Goal: Use online tool/utility: Use online tool/utility

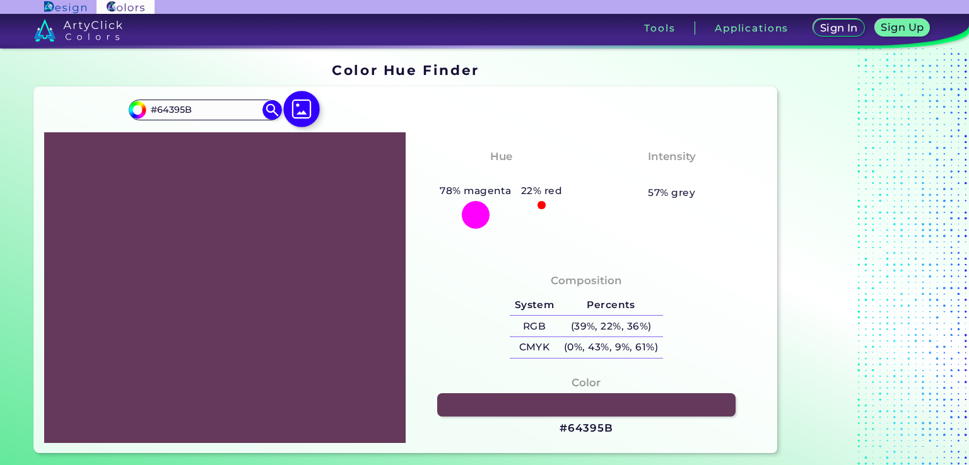
click at [305, 109] on img at bounding box center [301, 109] width 37 height 37
click at [0, 0] on input "file" at bounding box center [0, 0] width 0 height 0
type input "#6b672b"
type input "#6B672B"
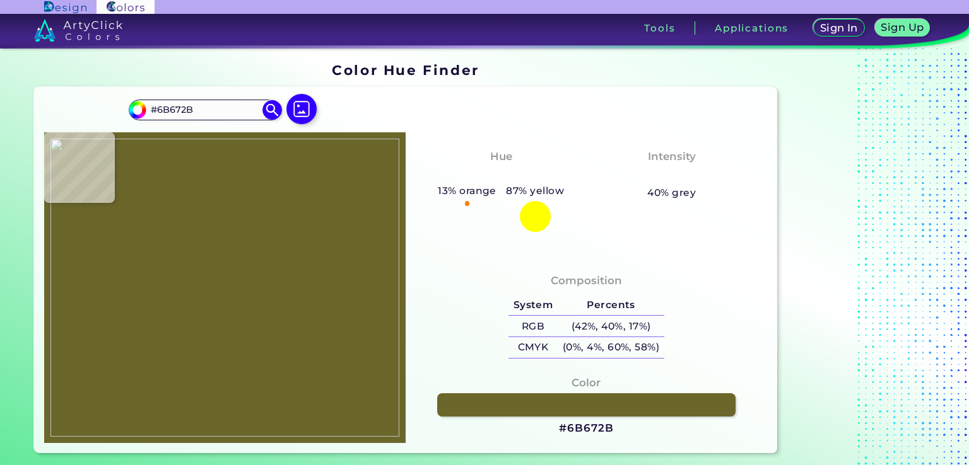
type input "#6a662a"
type input "#6A662A"
type input "#6b672b"
type input "#6B672B"
type input "#fac596"
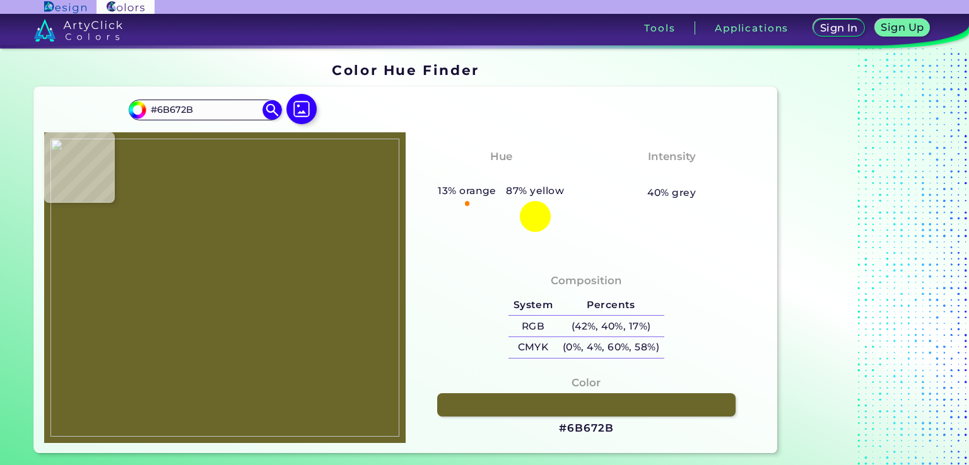
type input "#FAC596"
type input "#cb8580"
type input "#CB8580"
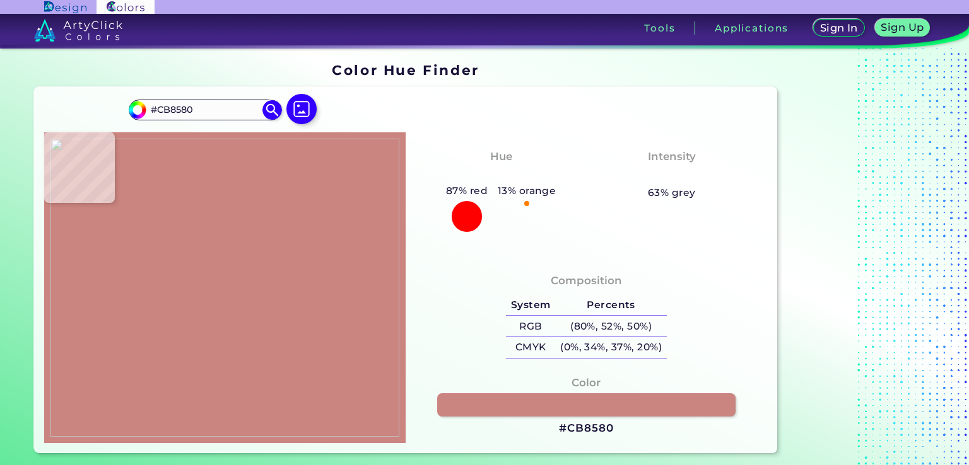
type input "#8b253d"
type input "#8B253D"
type input "#fbd6c2"
type input "#FBD6C2"
type input "#8b253d"
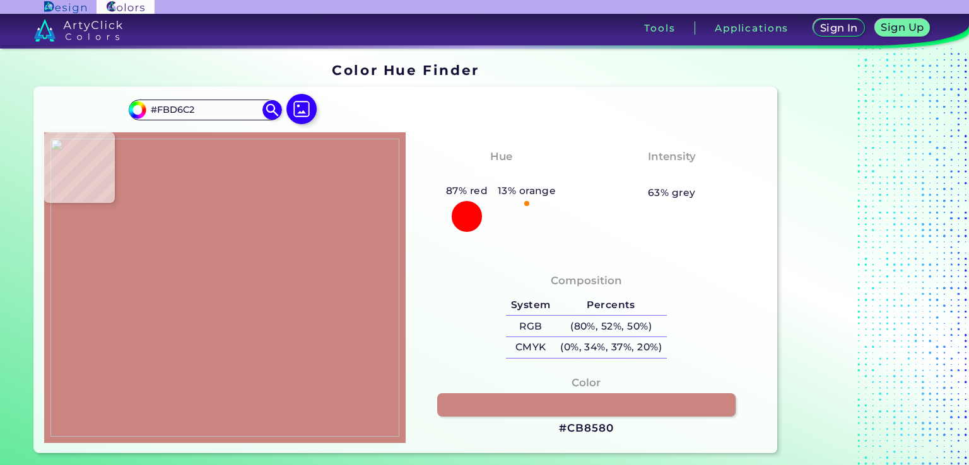
type input "#8B253D"
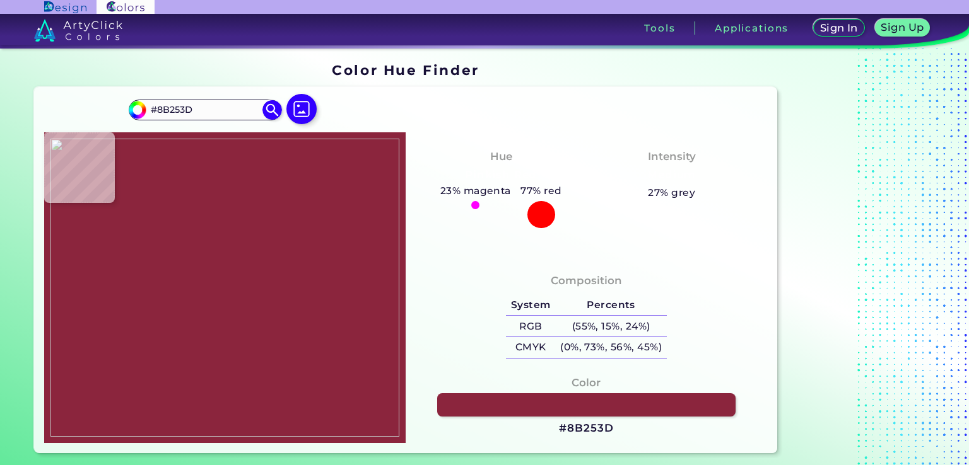
click at [279, 296] on img at bounding box center [224, 288] width 349 height 298
click at [278, 291] on img at bounding box center [224, 288] width 349 height 298
type input "#6a672b"
type input "#6A672B"
type input "#6b672b"
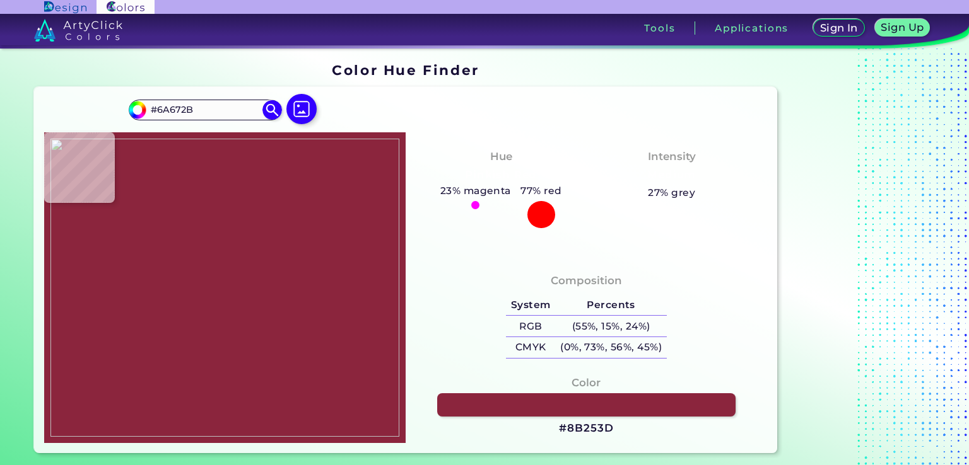
type input "#6B672B"
type input "#000000"
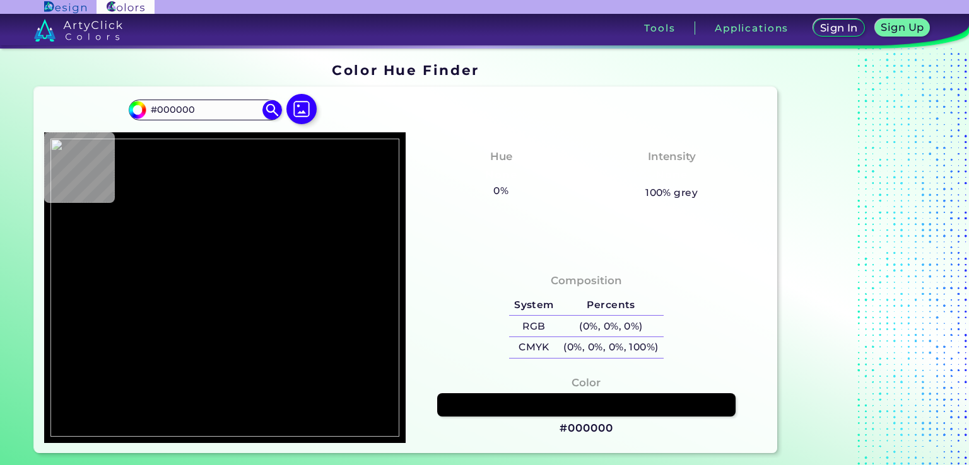
type input "#bfab8a"
type input "#BFAB8A"
type input "#6b672b"
type input "#6B672B"
type input "#fac596"
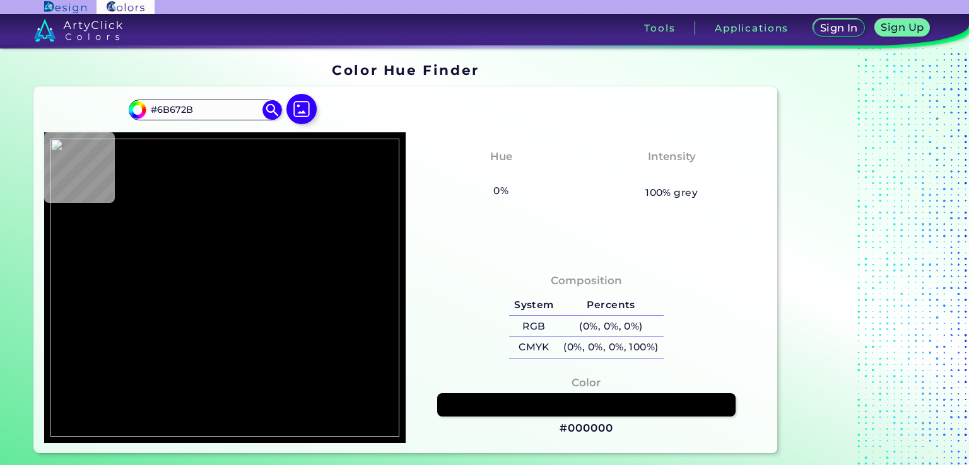
type input "#FAC596"
type input "#b15b66"
type input "#B15B66"
type input "#9f3b4d"
type input "#9F3B4D"
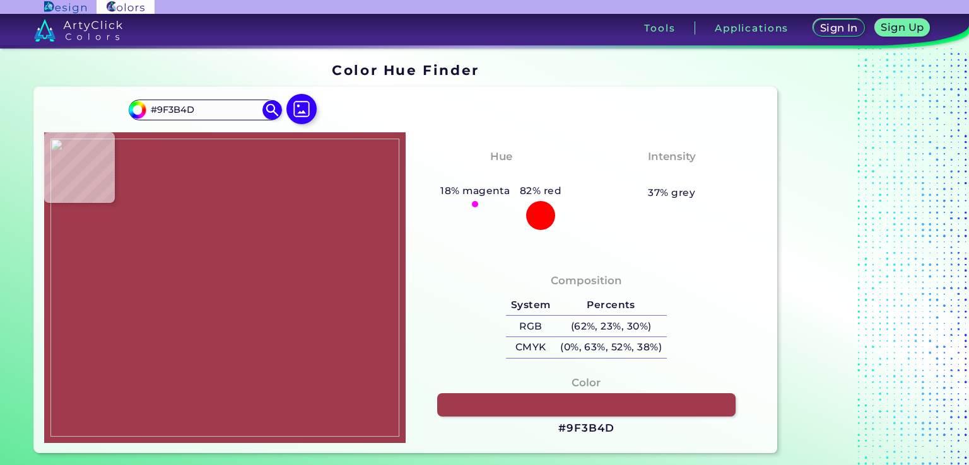
type input "#8b253d"
type input "#8B253D"
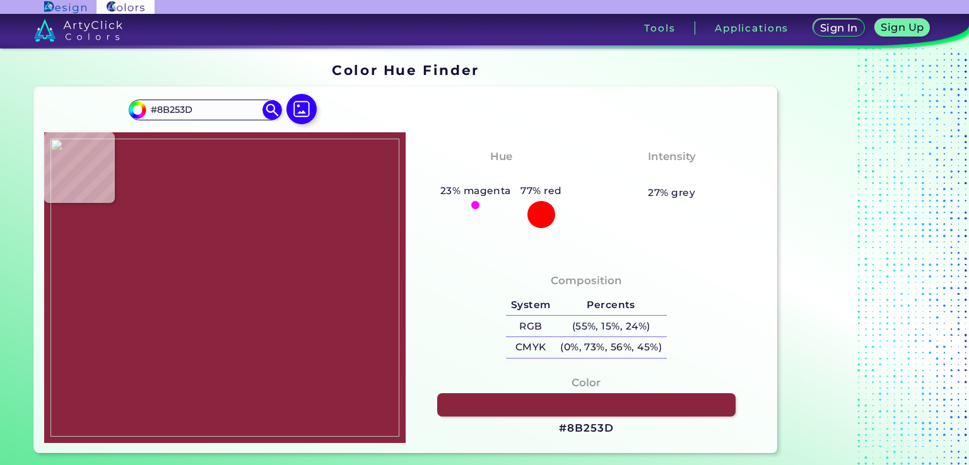
click at [281, 294] on img at bounding box center [224, 288] width 349 height 298
click at [283, 286] on img at bounding box center [224, 288] width 349 height 298
click at [283, 296] on img at bounding box center [224, 288] width 349 height 298
click at [279, 294] on img at bounding box center [224, 288] width 349 height 298
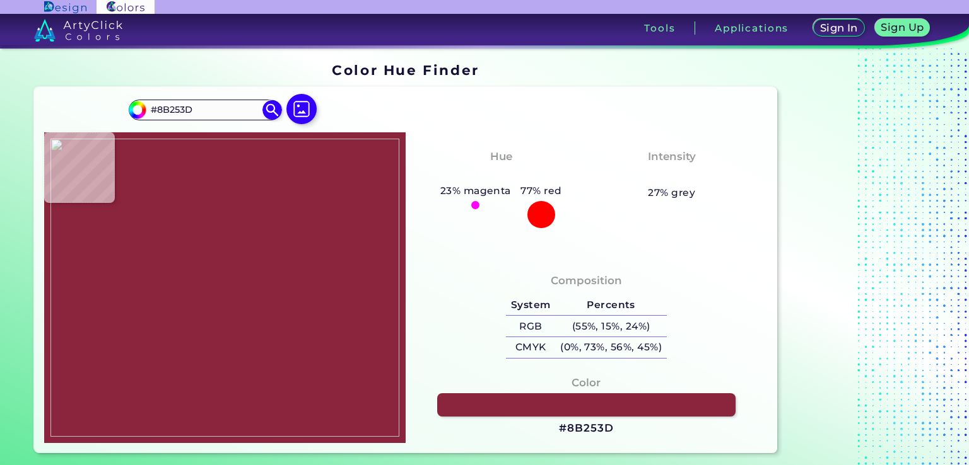
click at [275, 284] on img at bounding box center [224, 288] width 349 height 298
click at [275, 293] on img at bounding box center [224, 288] width 349 height 298
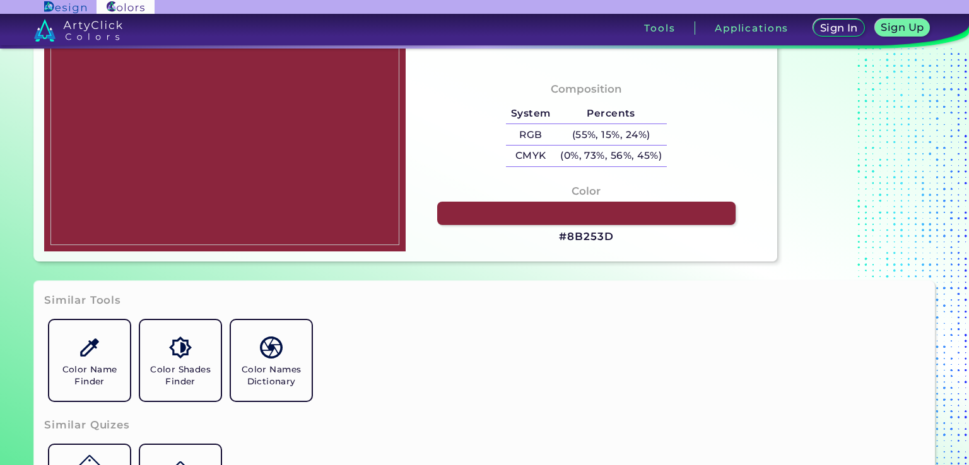
scroll to position [252, 0]
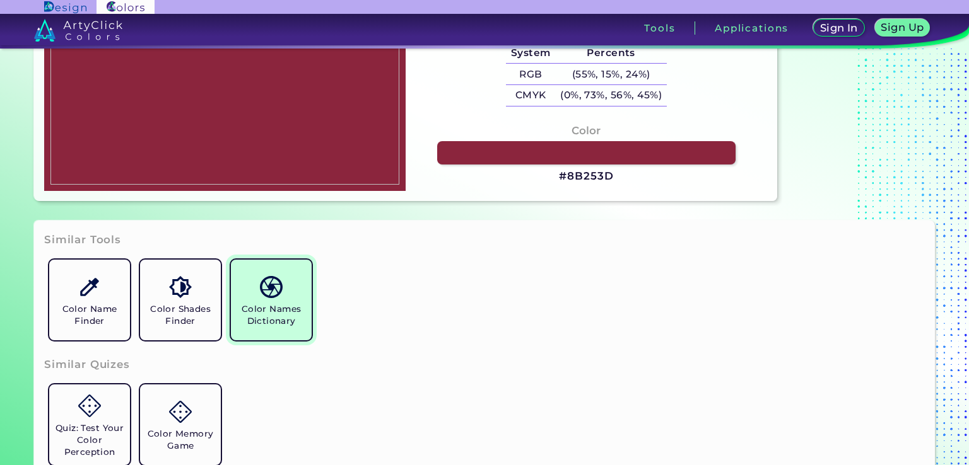
click at [300, 311] on h5 "Color Names Dictionary" at bounding box center [271, 315] width 71 height 24
